Goal: Browse casually

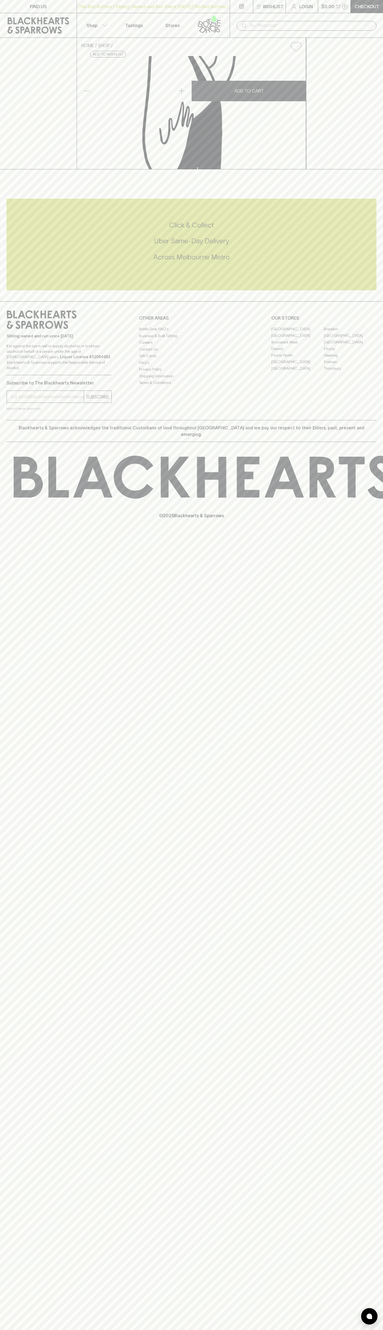
click at [267, 22] on input "text" at bounding box center [311, 25] width 122 height 9
click at [372, 774] on div "FIND US | No Bad Bottles | Sibling Owned and Run Since 2006 | No Bad Bottles | …" at bounding box center [191, 665] width 383 height 1330
click at [296, 1330] on html "FIND US | No Bad Bottles | Sibling Owned and Run Since 2006 | No Bad Bottles | …" at bounding box center [191, 665] width 383 height 1330
click at [25, 420] on div "Sibling owned and run since 2006 It is against the law to sell or supply alcoho…" at bounding box center [191, 360] width 383 height 119
